Goal: Task Accomplishment & Management: Complete application form

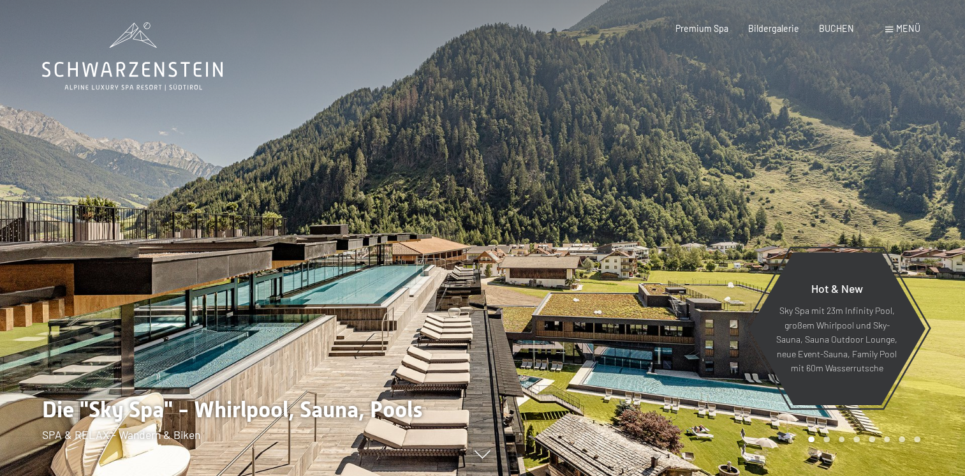
click at [907, 28] on span "Menü" at bounding box center [908, 28] width 24 height 11
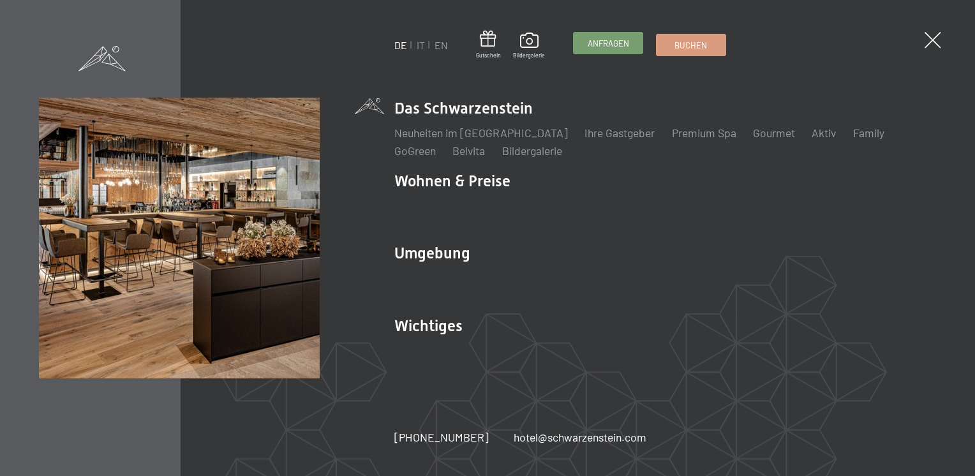
click at [595, 52] on link "Anfragen" at bounding box center [607, 43] width 69 height 21
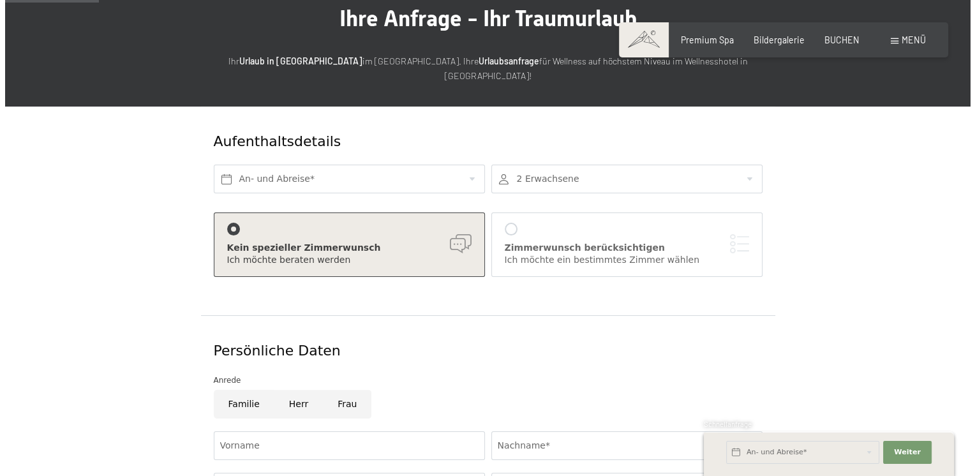
scroll to position [117, 0]
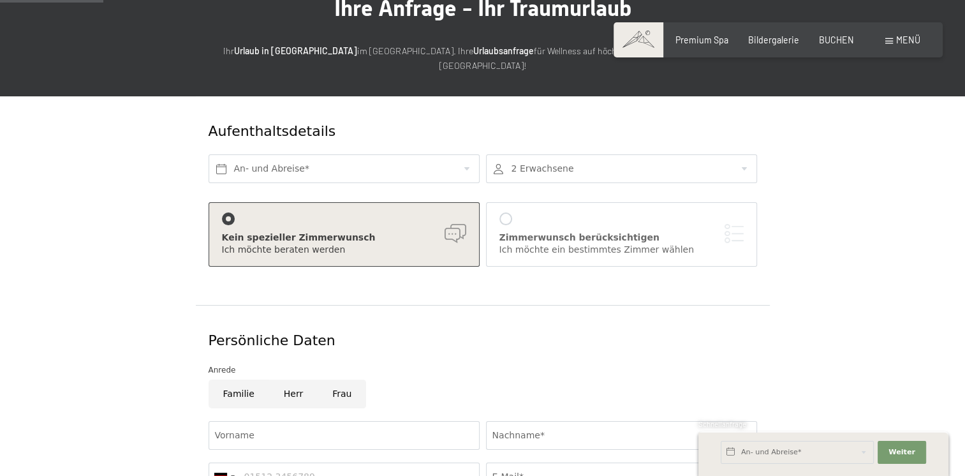
click at [508, 212] on div "Zimmerwunsch berücksichtigen Ich möchte ein bestimmtes Zimmer wählen" at bounding box center [621, 234] width 244 height 44
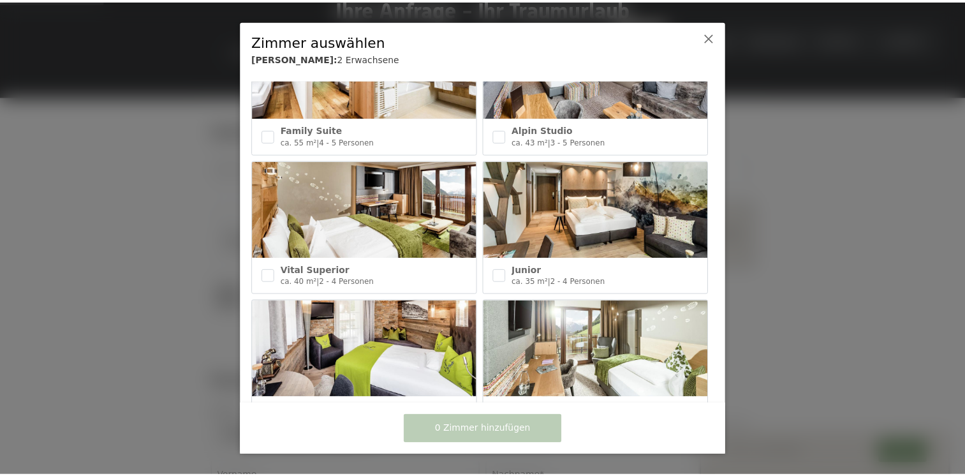
scroll to position [502, 0]
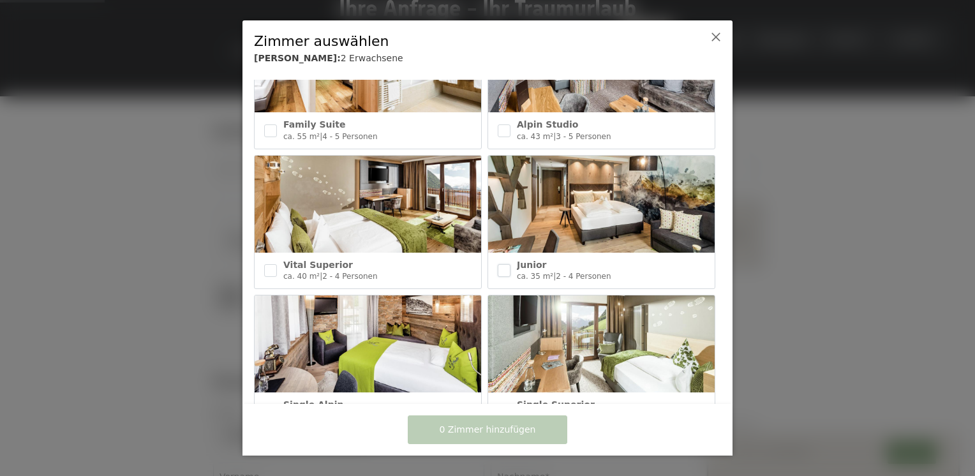
click at [505, 264] on input "checkbox" at bounding box center [504, 270] width 13 height 13
checkbox input "true"
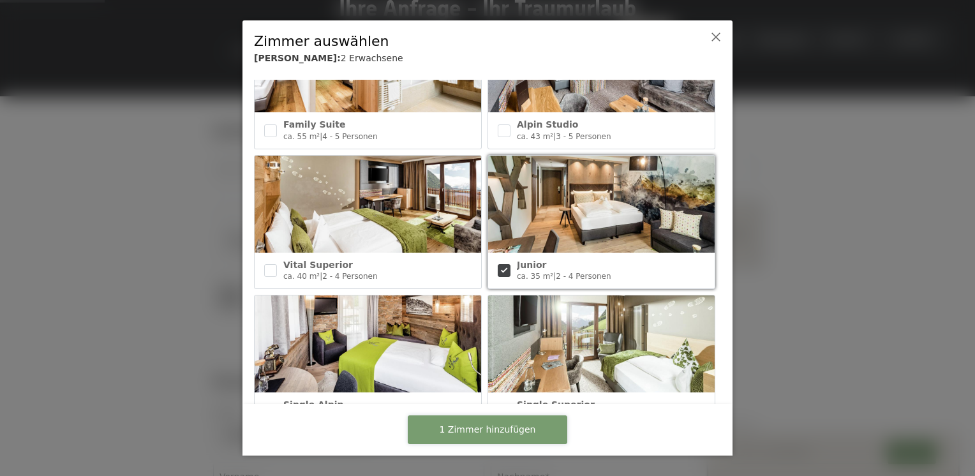
click at [495, 433] on span "1 Zimmer hinzufügen" at bounding box center [488, 430] width 96 height 13
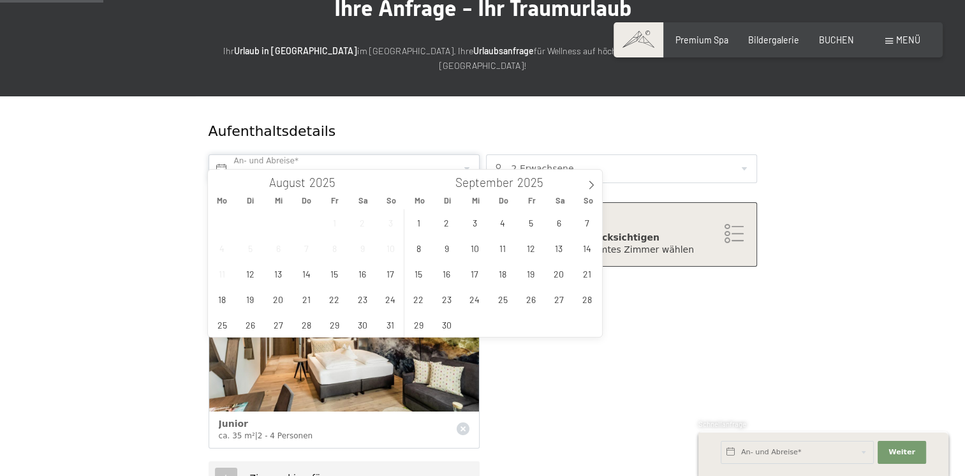
click at [282, 161] on input "text" at bounding box center [344, 168] width 271 height 29
click at [592, 182] on icon at bounding box center [591, 185] width 4 height 8
click at [554, 305] on span "25" at bounding box center [559, 298] width 25 height 25
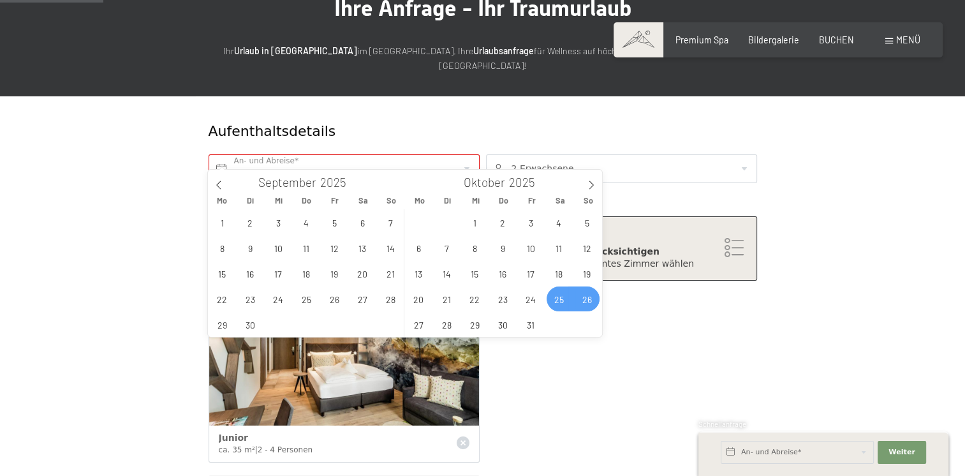
click at [591, 306] on span "26" at bounding box center [587, 298] width 25 height 25
type input "Sa. 25.10.2025 - So. 26.10.2025"
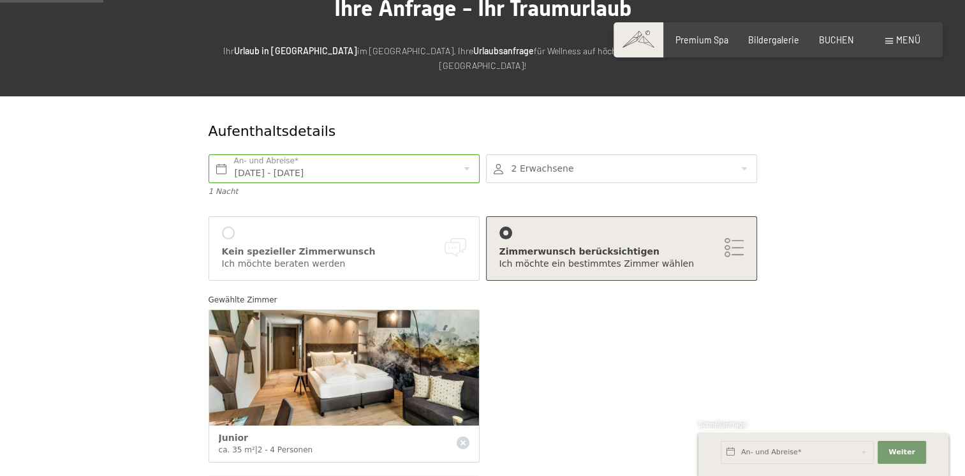
click at [521, 155] on div at bounding box center [621, 168] width 271 height 29
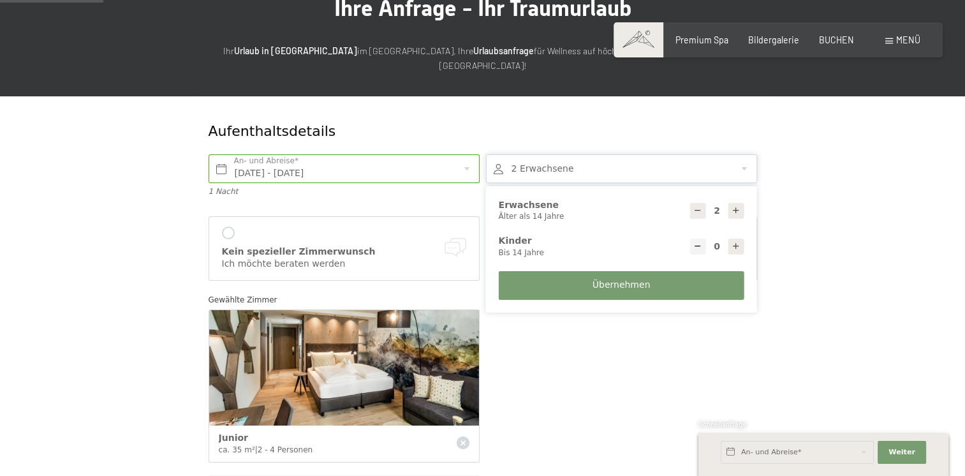
click at [521, 155] on div at bounding box center [621, 168] width 271 height 29
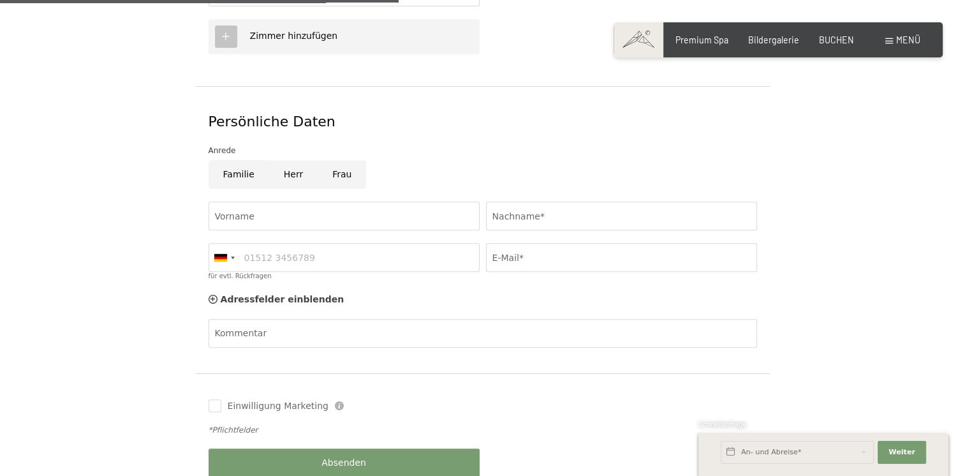
scroll to position [575, 0]
click at [231, 158] on input "Familie" at bounding box center [239, 172] width 61 height 29
radio input "true"
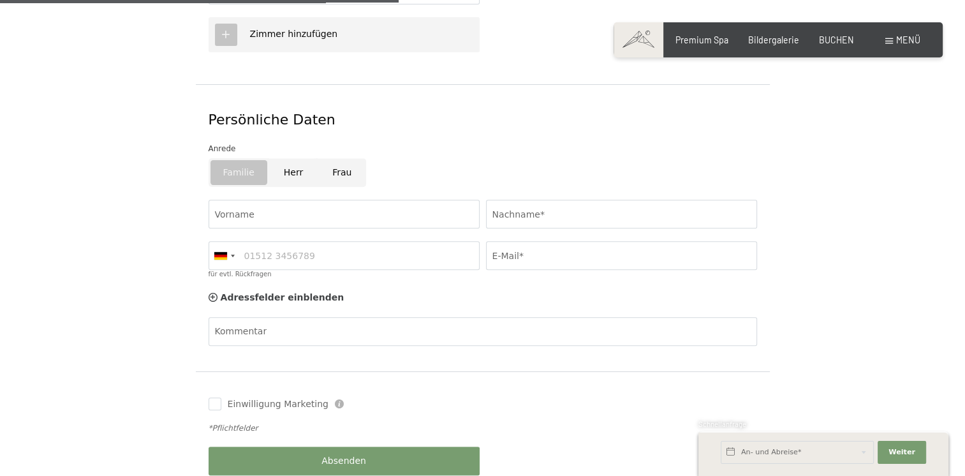
click at [329, 163] on input "Frau" at bounding box center [342, 172] width 48 height 29
radio input "true"
click at [295, 203] on input "Vorname" at bounding box center [344, 214] width 271 height 29
type input "Maria"
type input "Burger"
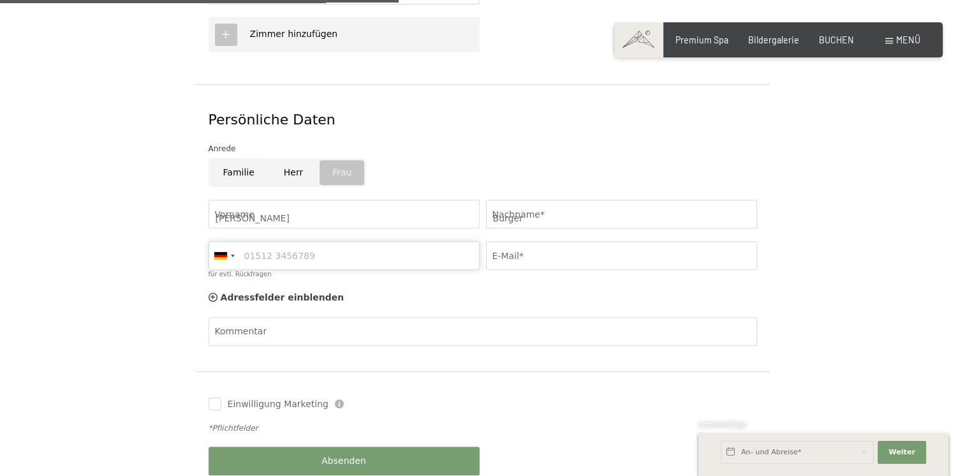
type input "03277111311"
type input "maria.burger0405@gmail.com"
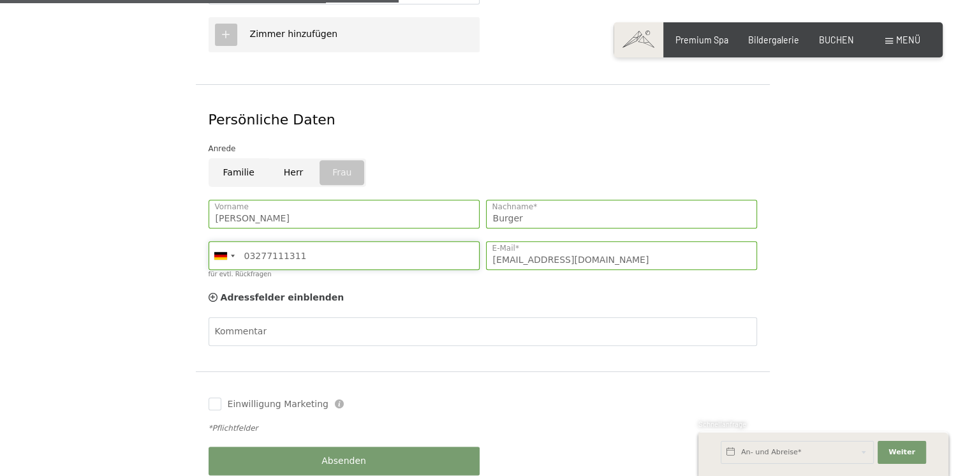
click at [341, 241] on input "03277111311" at bounding box center [344, 255] width 271 height 29
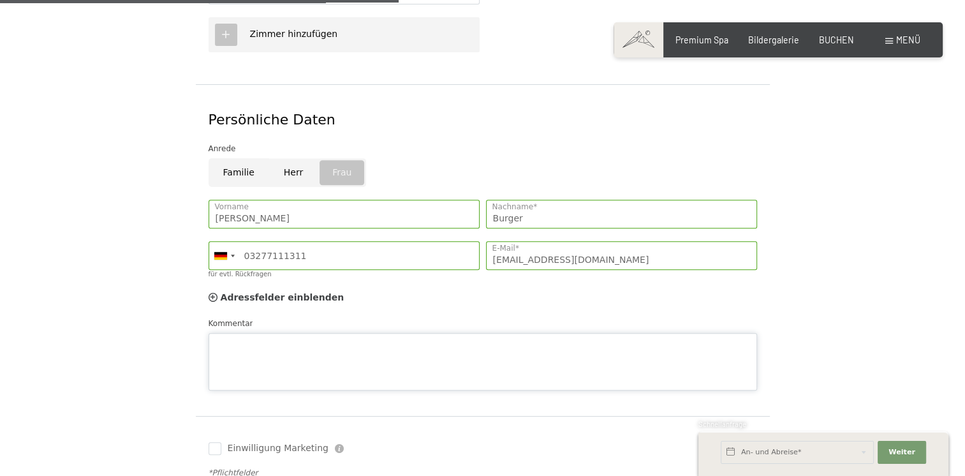
click at [470, 333] on textarea "Kommentar" at bounding box center [483, 361] width 549 height 57
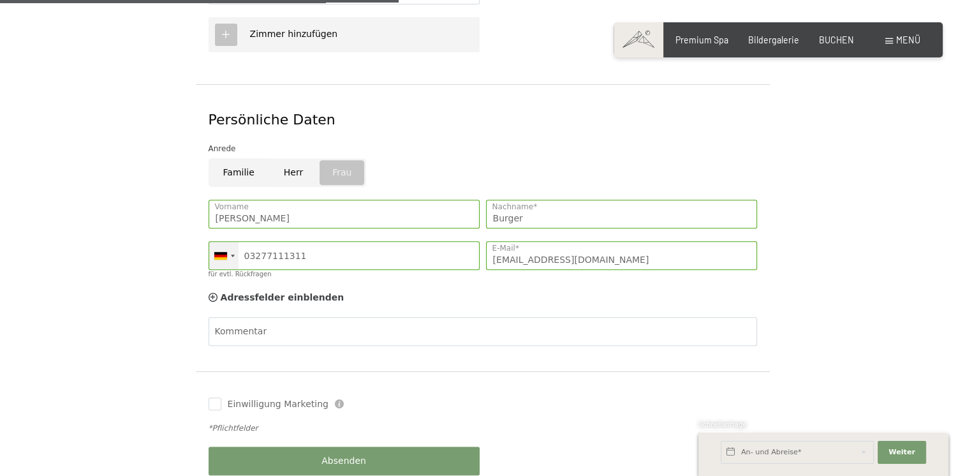
click at [225, 252] on div at bounding box center [220, 256] width 13 height 8
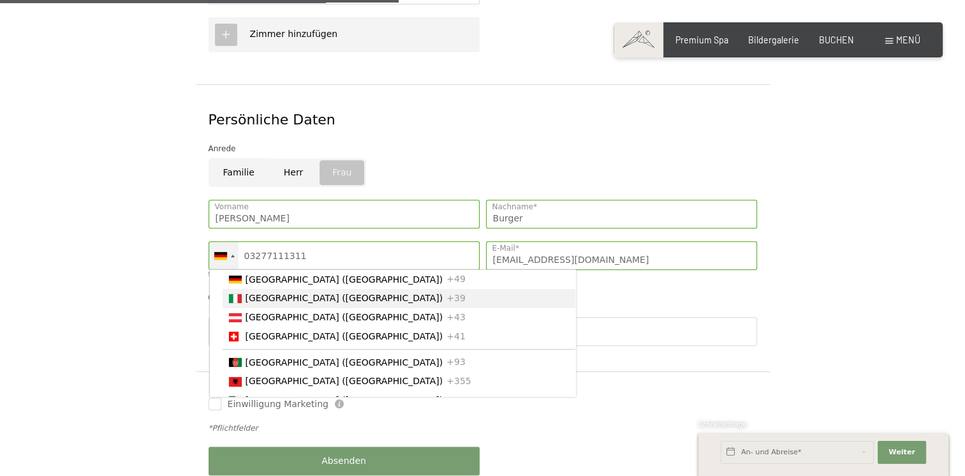
click at [254, 293] on span "[GEOGRAPHIC_DATA] ([GEOGRAPHIC_DATA])" at bounding box center [345, 298] width 198 height 10
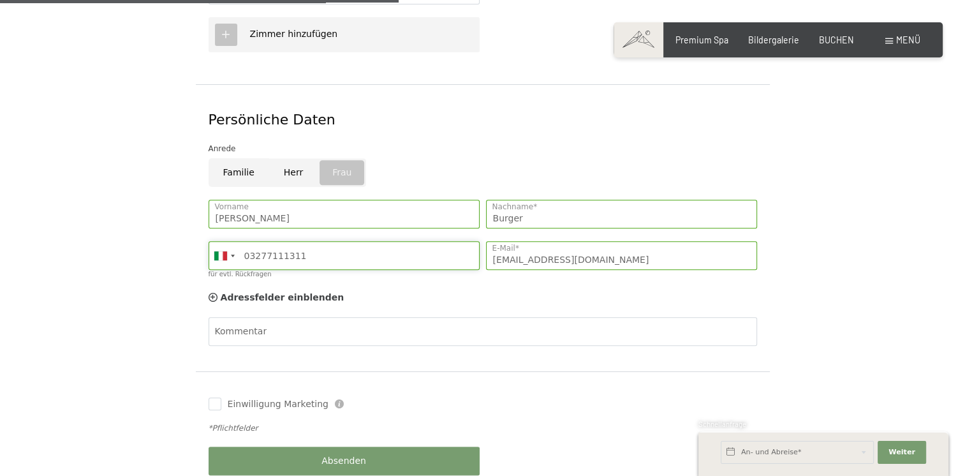
click at [253, 241] on input "03277111311" at bounding box center [344, 255] width 271 height 29
type input "3277111311"
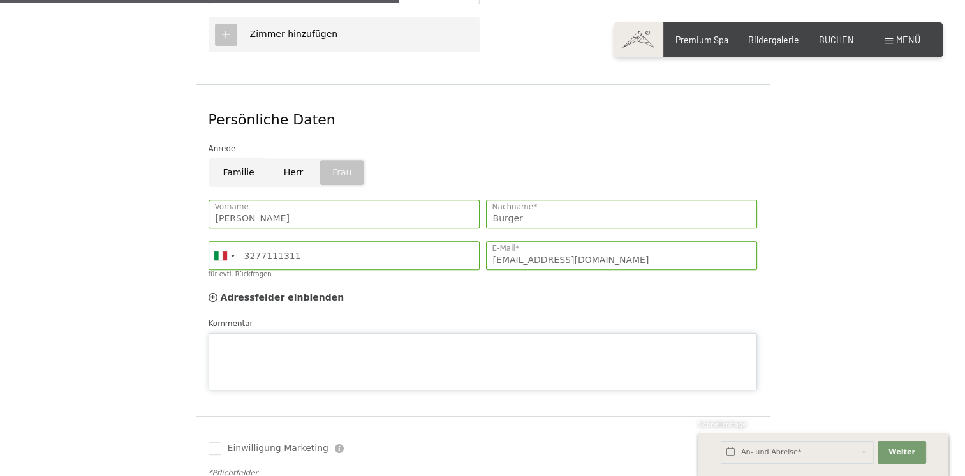
click at [286, 333] on textarea "Kommentar" at bounding box center [483, 361] width 549 height 57
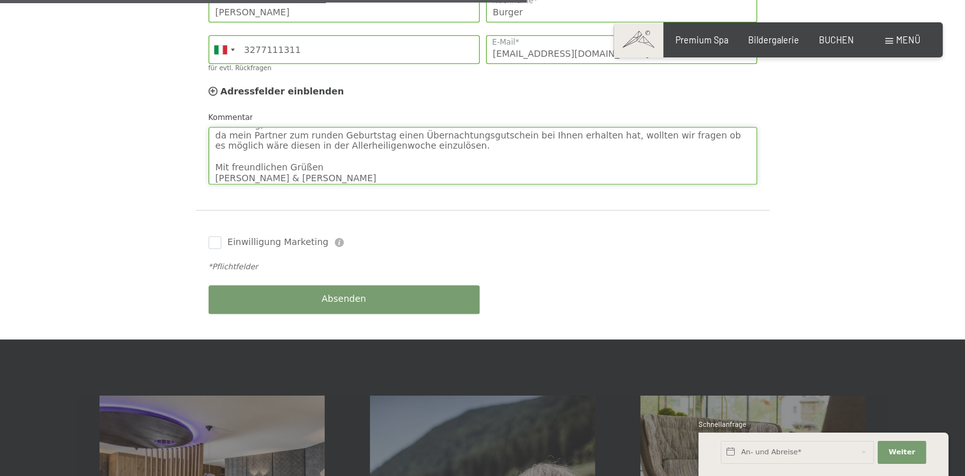
scroll to position [779, 0]
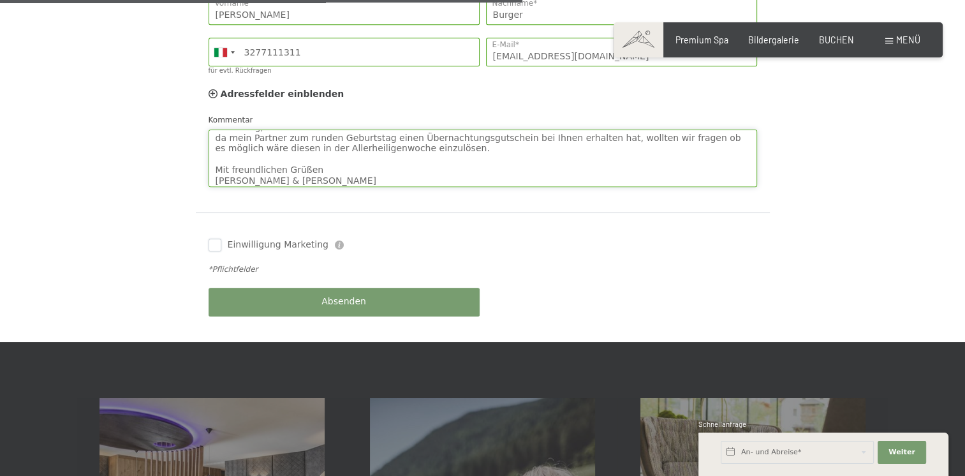
type textarea "Guten Tag, da mein Partner zum runden Geburtstag einen Übernachtungsgutschein b…"
click at [218, 239] on input "Einwilligung Marketing" at bounding box center [215, 245] width 13 height 13
checkbox input "true"
click at [278, 288] on button "Absenden" at bounding box center [344, 302] width 271 height 29
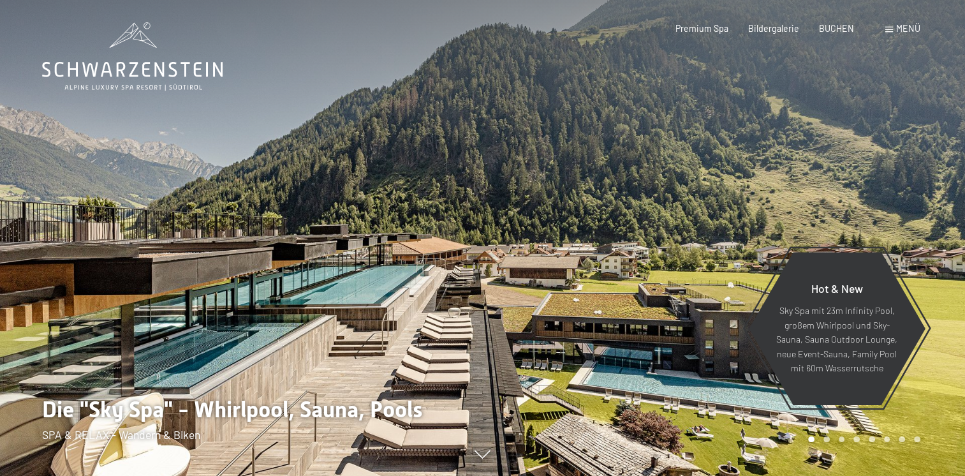
click at [901, 32] on span "Menü" at bounding box center [908, 28] width 24 height 11
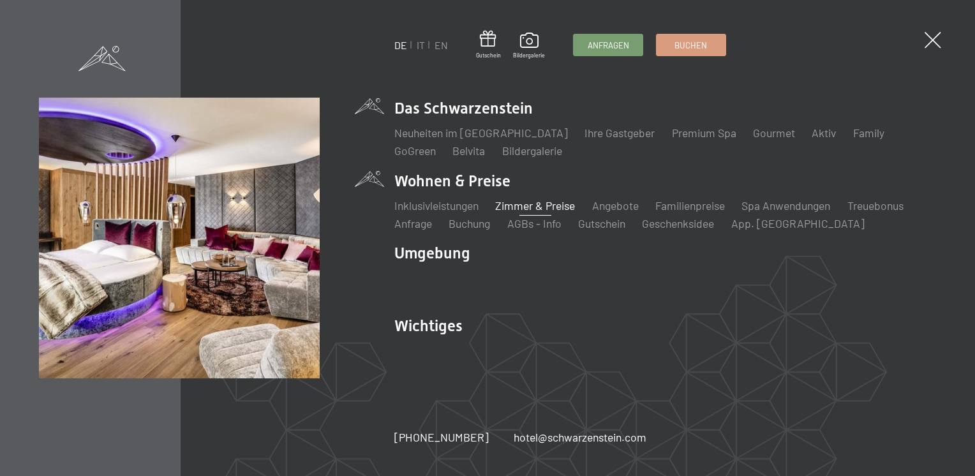
click at [512, 200] on link "Zimmer & Preise" at bounding box center [535, 205] width 80 height 14
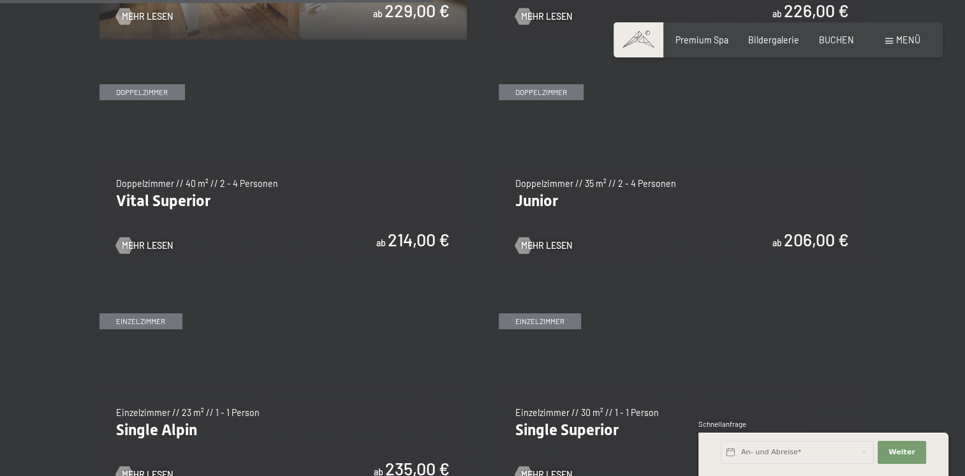
scroll to position [1628, 0]
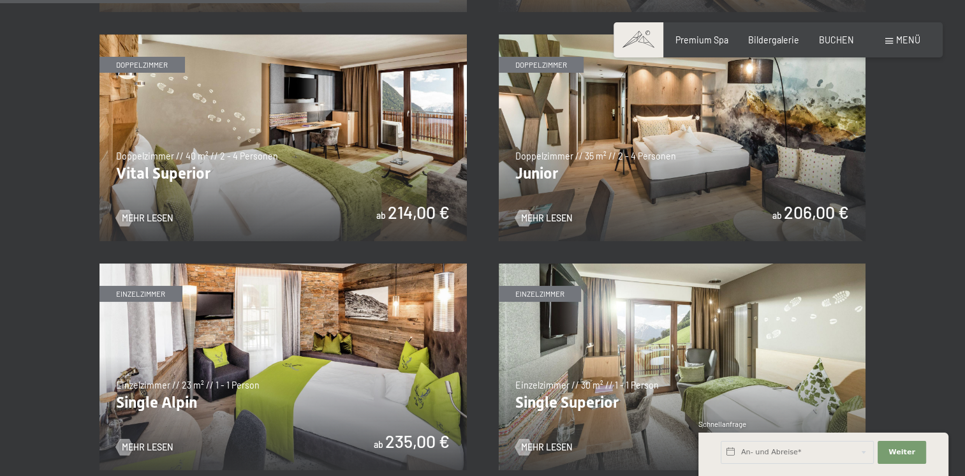
click at [746, 154] on img at bounding box center [682, 137] width 367 height 207
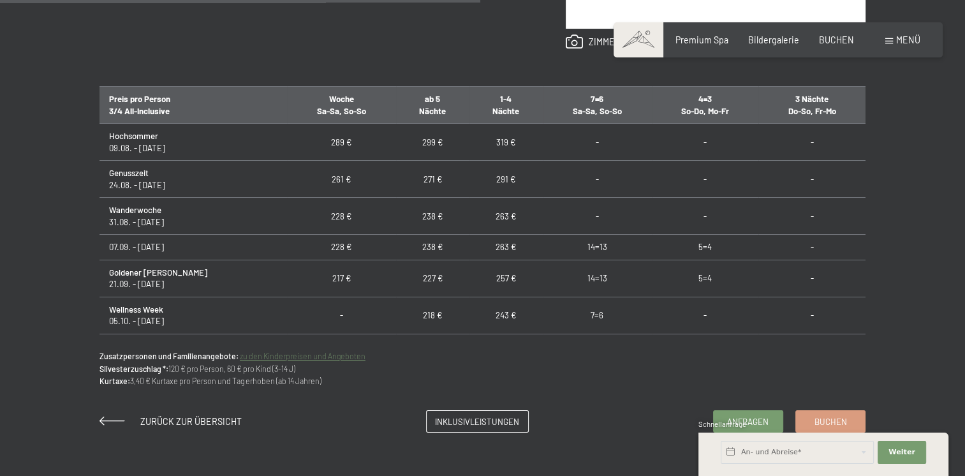
scroll to position [764, 0]
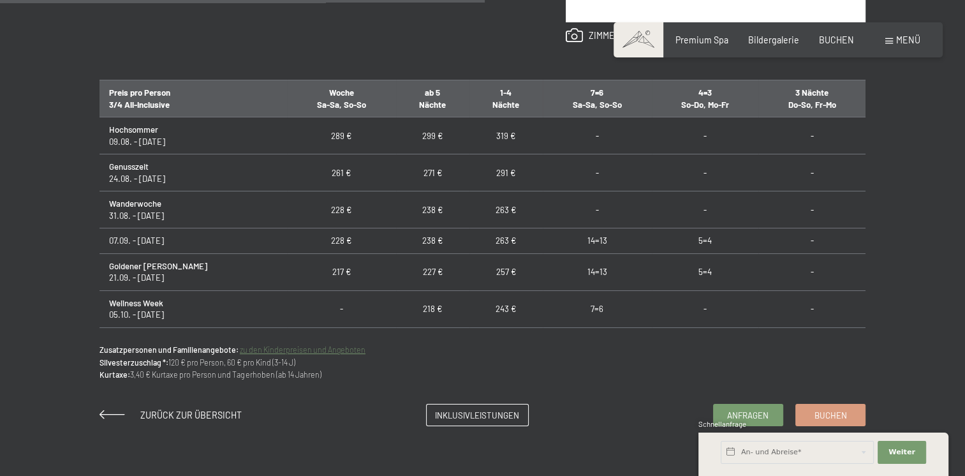
click at [868, 139] on div "Anfragen Buchen Doppelzimmer // 35 m² // 2 - 4 Personen Junior ab 206,00 € Auss…" at bounding box center [482, 47] width 850 height 758
click at [860, 146] on div "Preis pro Person 3/4 All-Inclusive Woche Sa-Sa, So-So ab 5 Nächte 1-4 Nächte 7=…" at bounding box center [483, 206] width 766 height 253
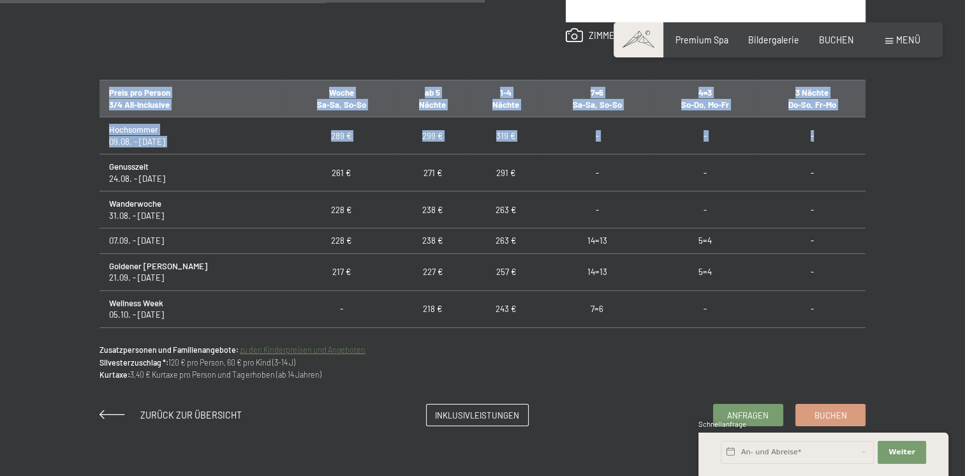
click at [859, 154] on td "-" at bounding box center [811, 172] width 107 height 37
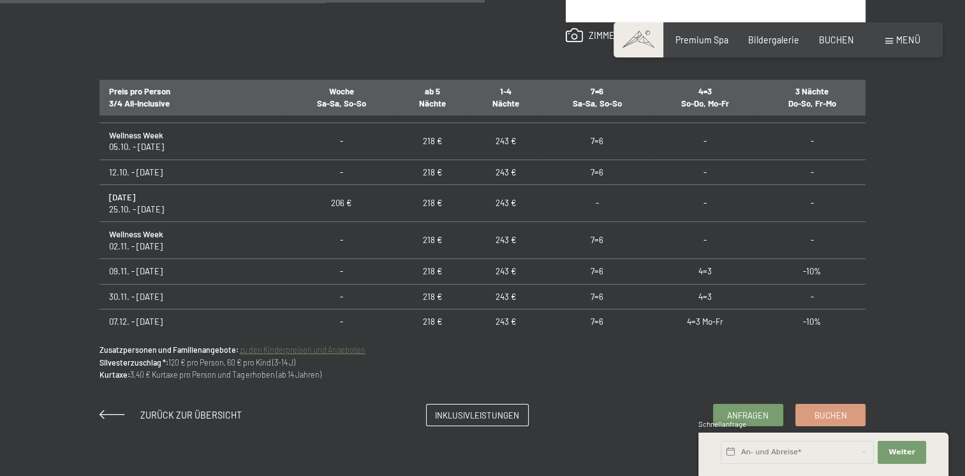
scroll to position [156, 0]
